Goal: Information Seeking & Learning: Learn about a topic

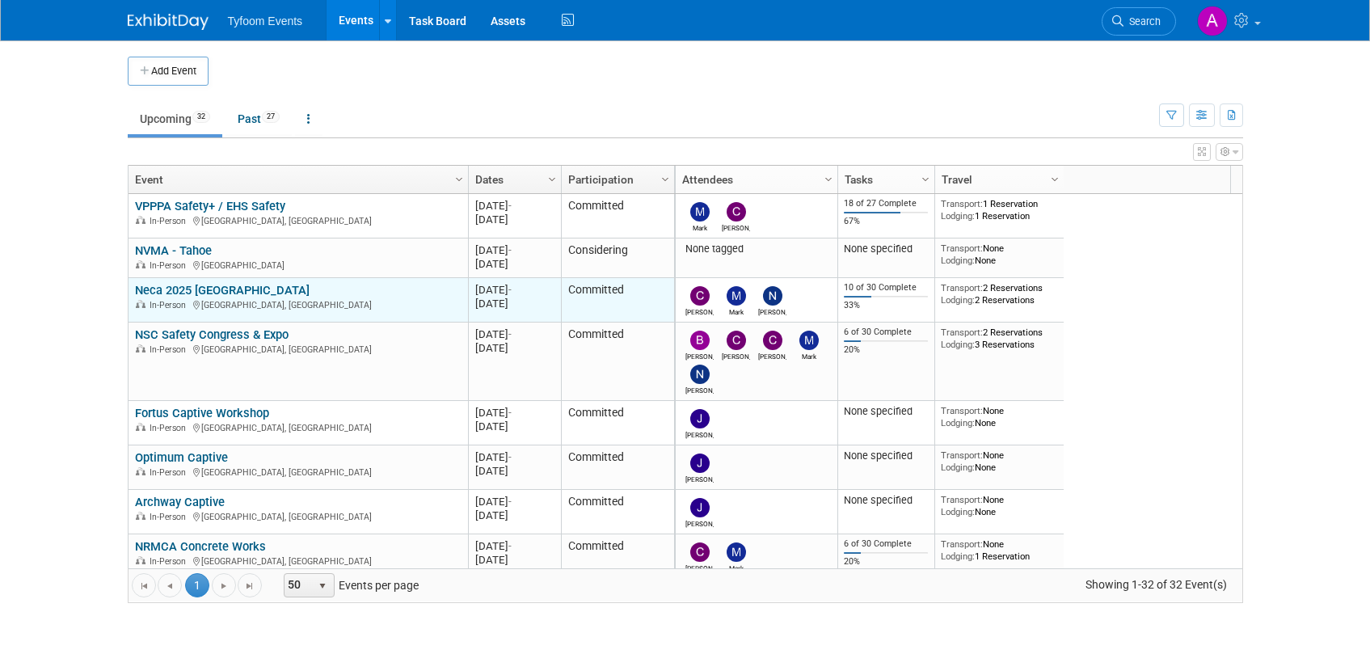
click at [171, 286] on link "Neca 2025 [GEOGRAPHIC_DATA]" at bounding box center [222, 290] width 175 height 15
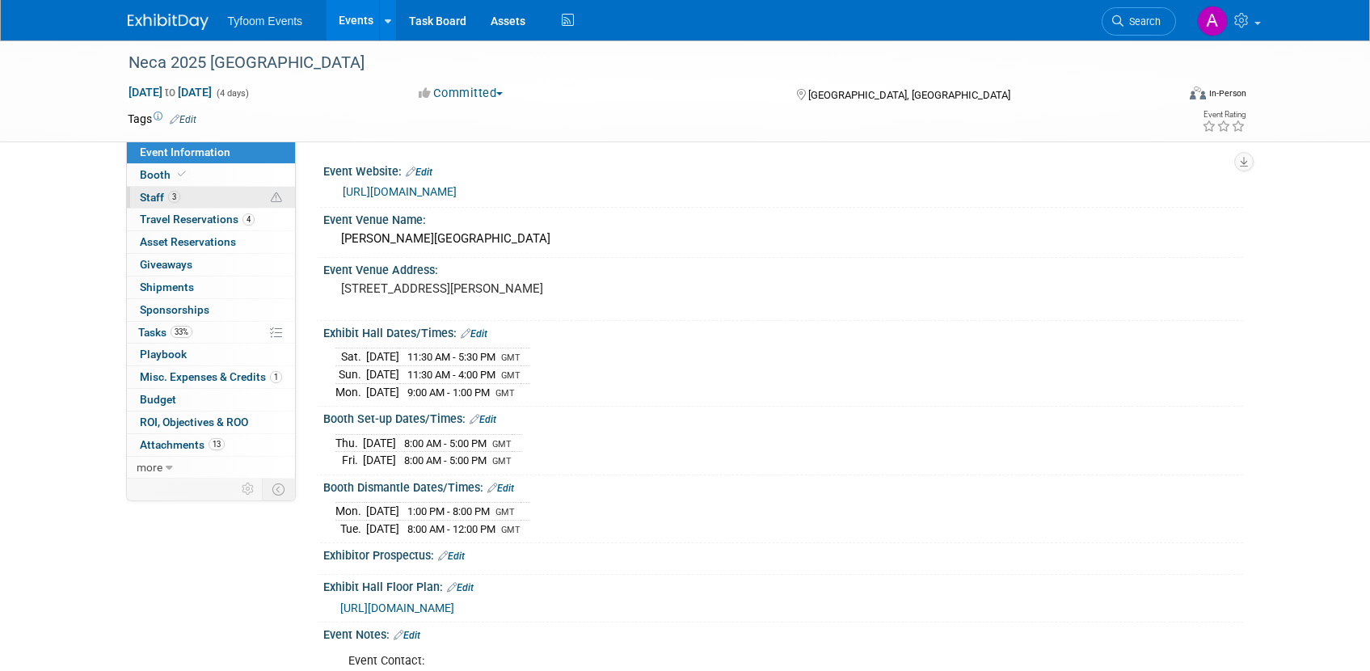
click at [166, 201] on span "Staff 3" at bounding box center [160, 197] width 40 height 13
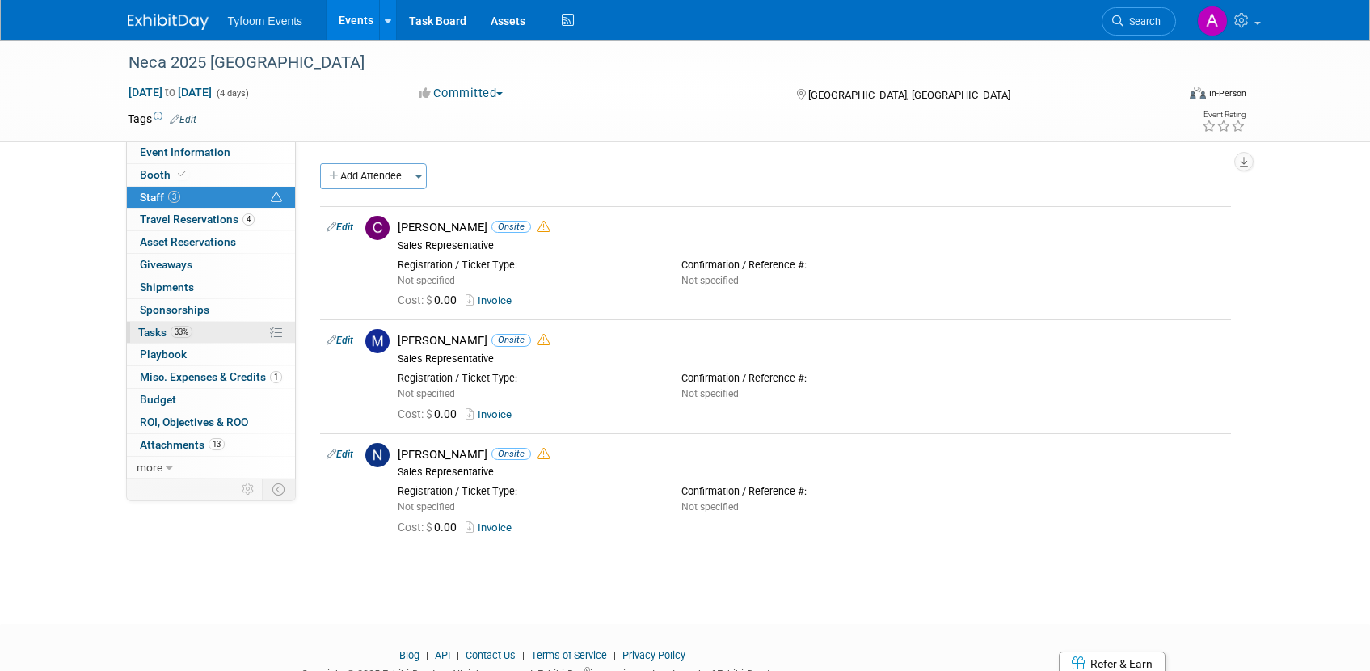
click at [153, 333] on span "Tasks 33%" at bounding box center [165, 332] width 54 height 13
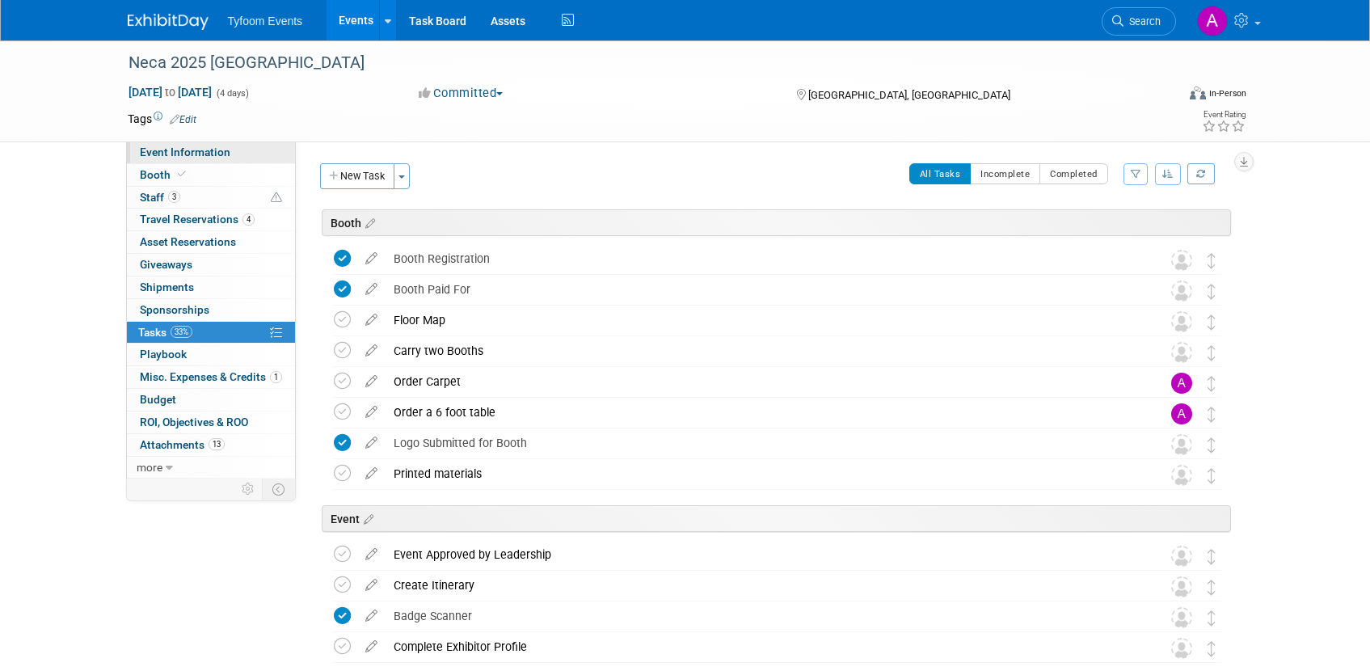
click at [162, 154] on span "Event Information" at bounding box center [185, 151] width 91 height 13
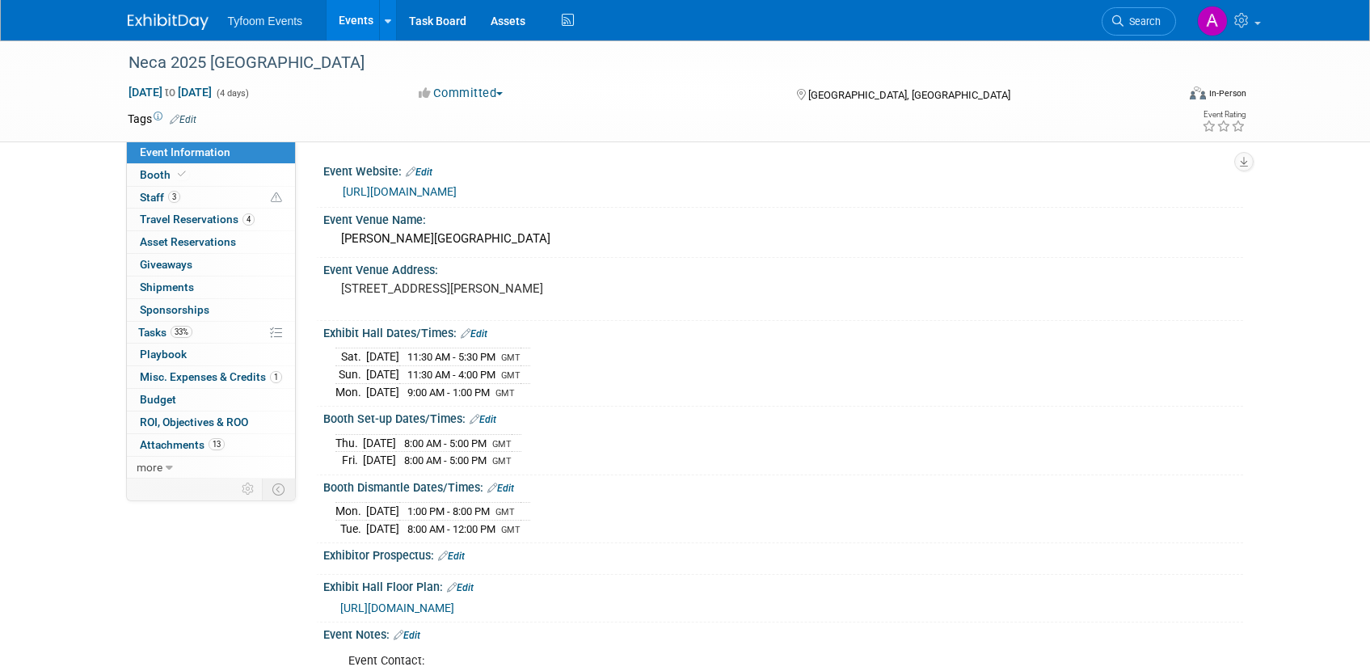
click at [423, 190] on link "[URL][DOMAIN_NAME]" at bounding box center [400, 191] width 114 height 13
